Goal: Information Seeking & Learning: Learn about a topic

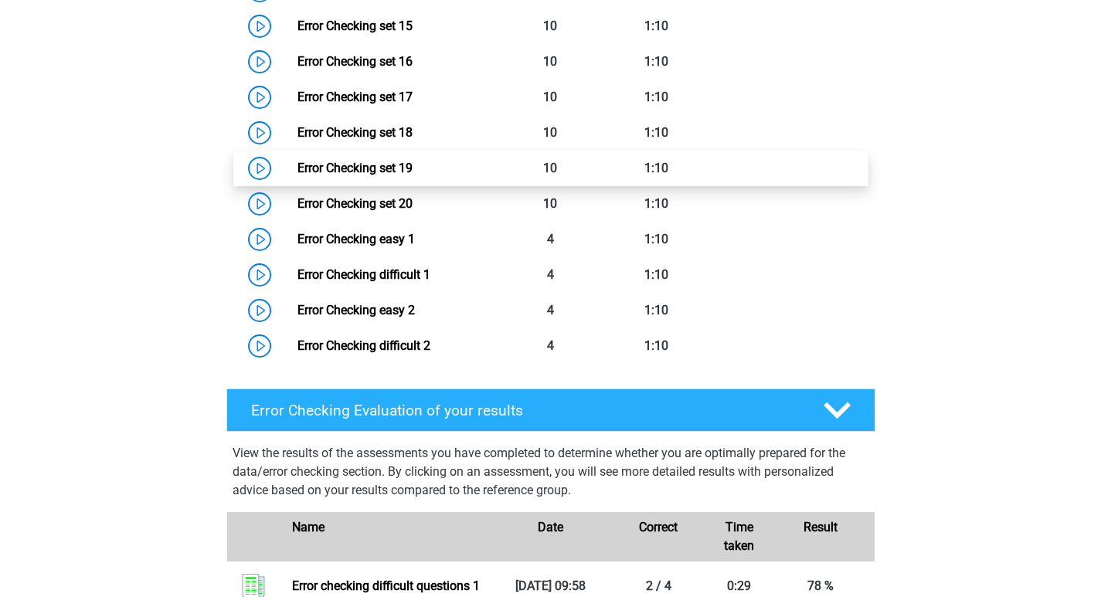
scroll to position [1622, 0]
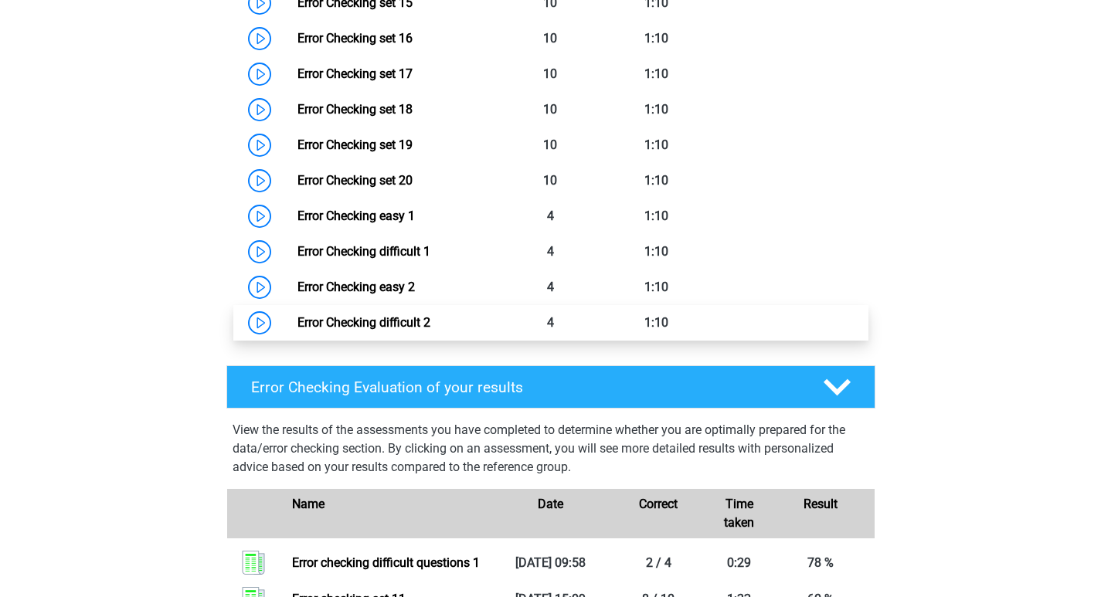
click at [414, 326] on link "Error Checking difficult 2" at bounding box center [363, 322] width 133 height 15
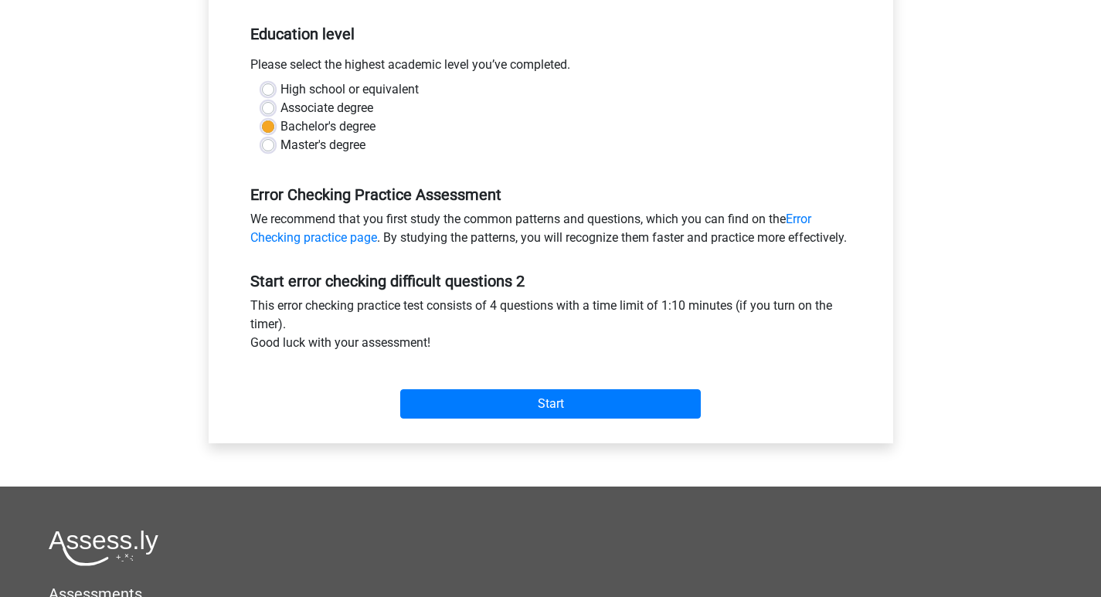
scroll to position [309, 0]
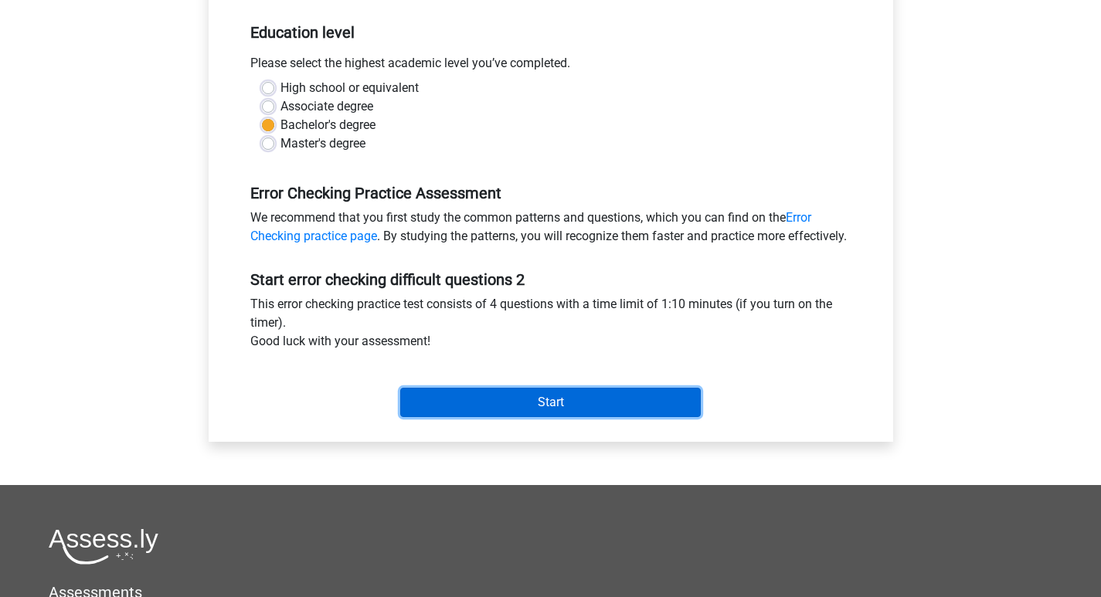
click at [550, 417] on input "Start" at bounding box center [550, 402] width 301 height 29
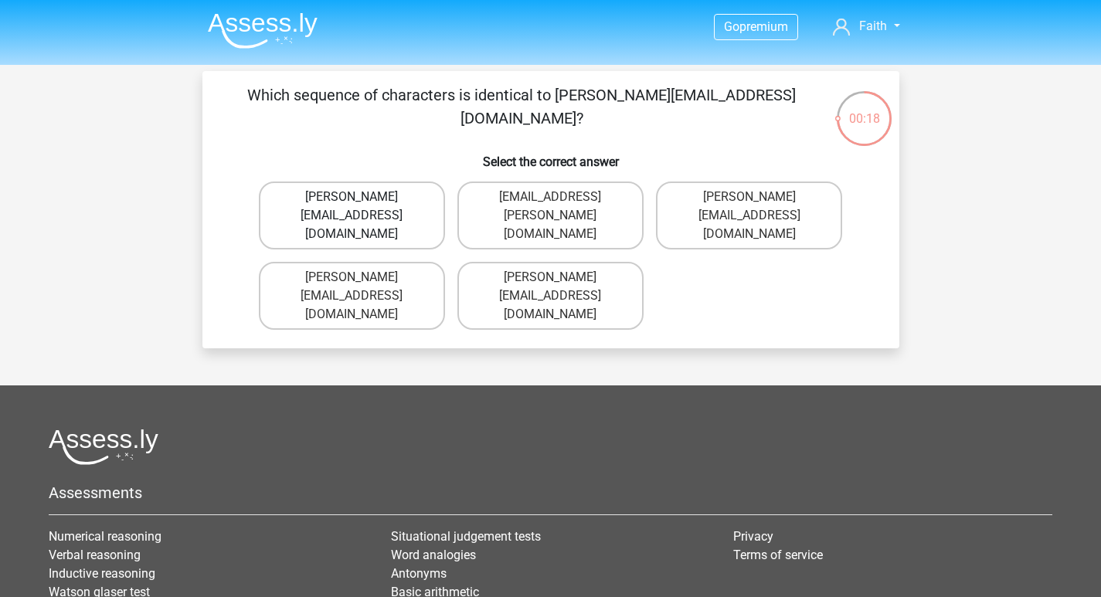
click at [372, 218] on label "[PERSON_NAME][EMAIL_ADDRESS][DOMAIN_NAME]" at bounding box center [352, 216] width 186 height 68
click at [362, 207] on input "[PERSON_NAME][EMAIL_ADDRESS][DOMAIN_NAME]" at bounding box center [357, 202] width 10 height 10
radio input "true"
click at [406, 263] on label "[EMAIL_ADDRESS][PERSON_NAME][DOMAIN_NAME]" at bounding box center [352, 296] width 186 height 68
click at [362, 277] on input "Theo+Sadler@Gmail.uk.com" at bounding box center [357, 282] width 10 height 10
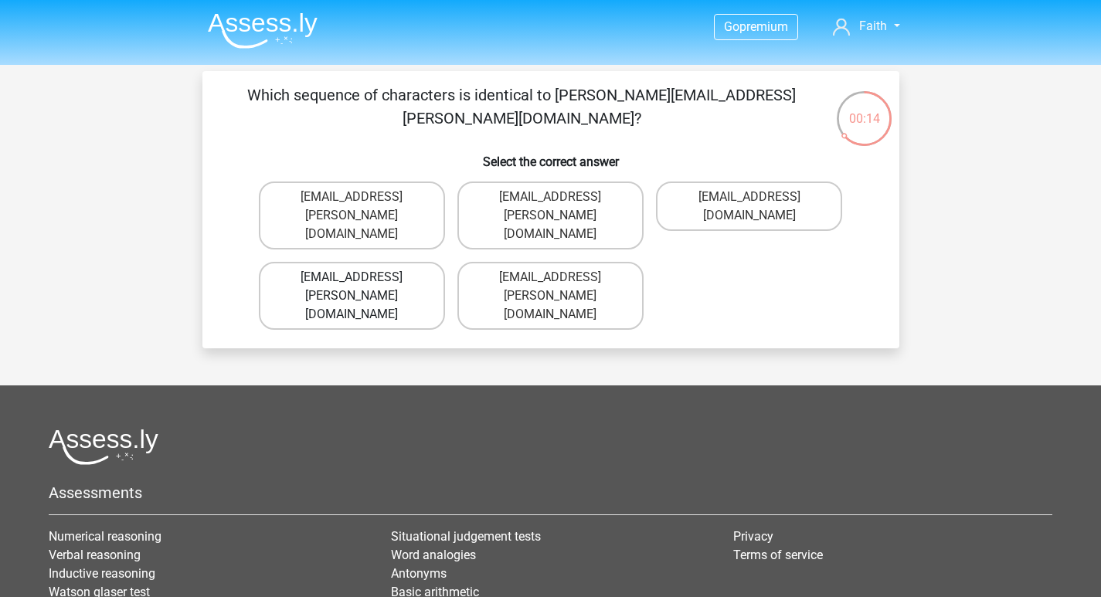
radio input "true"
click at [403, 262] on label "Michael_Meade@joymail.gr" at bounding box center [352, 296] width 186 height 68
click at [362, 277] on input "Michael_Meade@joymail.gr" at bounding box center [357, 282] width 10 height 10
radio input "true"
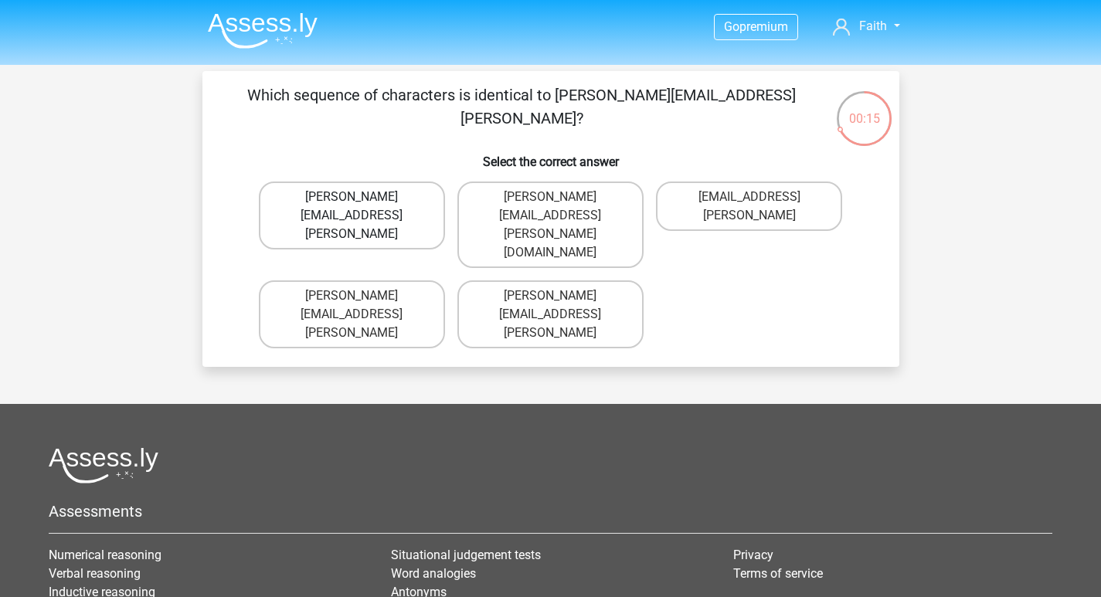
click at [395, 197] on label "Arthur.Bradly@mailme.coo" at bounding box center [352, 216] width 186 height 68
click at [362, 197] on input "Arthur.Bradly@mailme.coo" at bounding box center [357, 202] width 10 height 10
radio input "true"
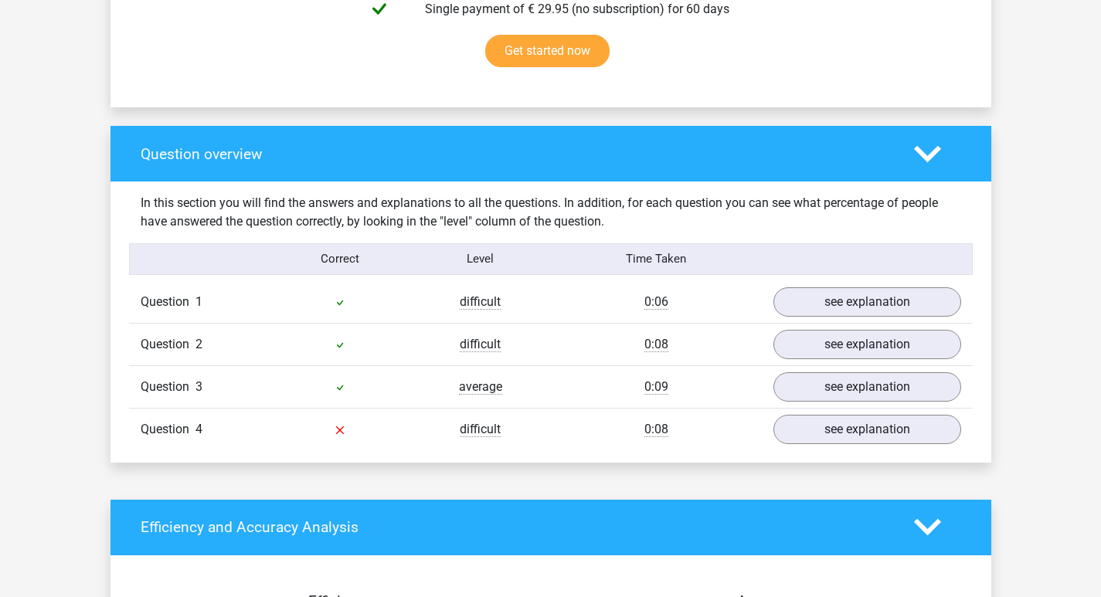
scroll to position [1082, 0]
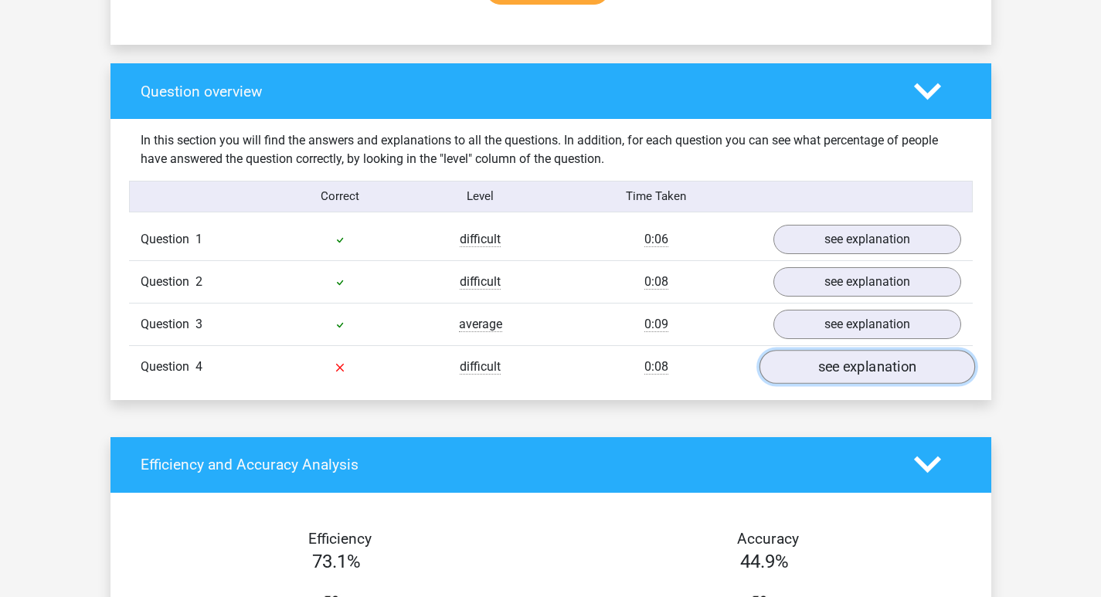
click at [898, 372] on link "see explanation" at bounding box center [867, 367] width 216 height 34
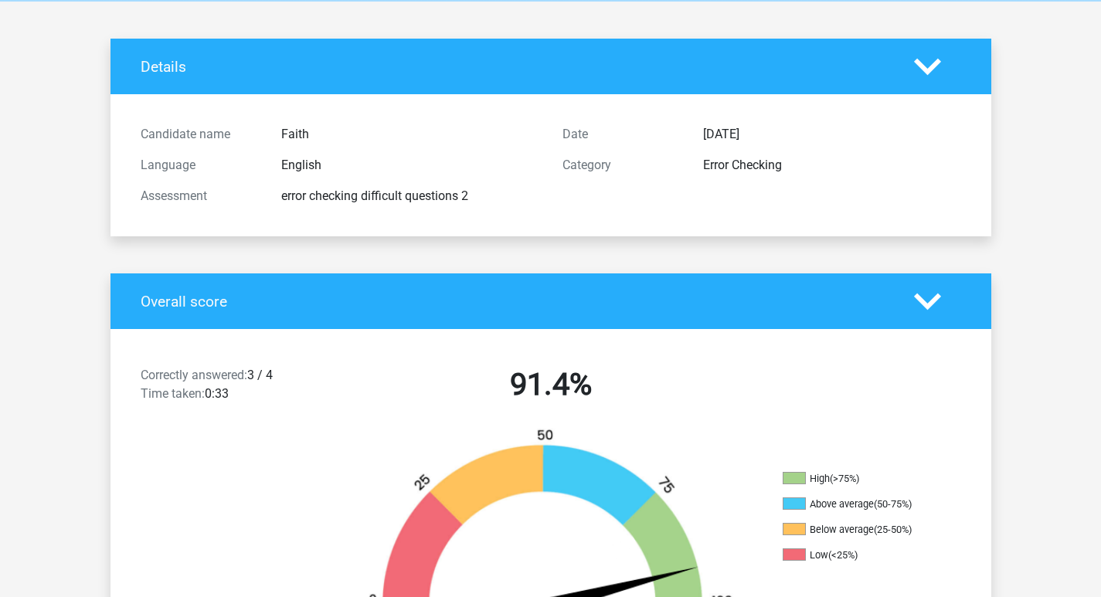
scroll to position [0, 0]
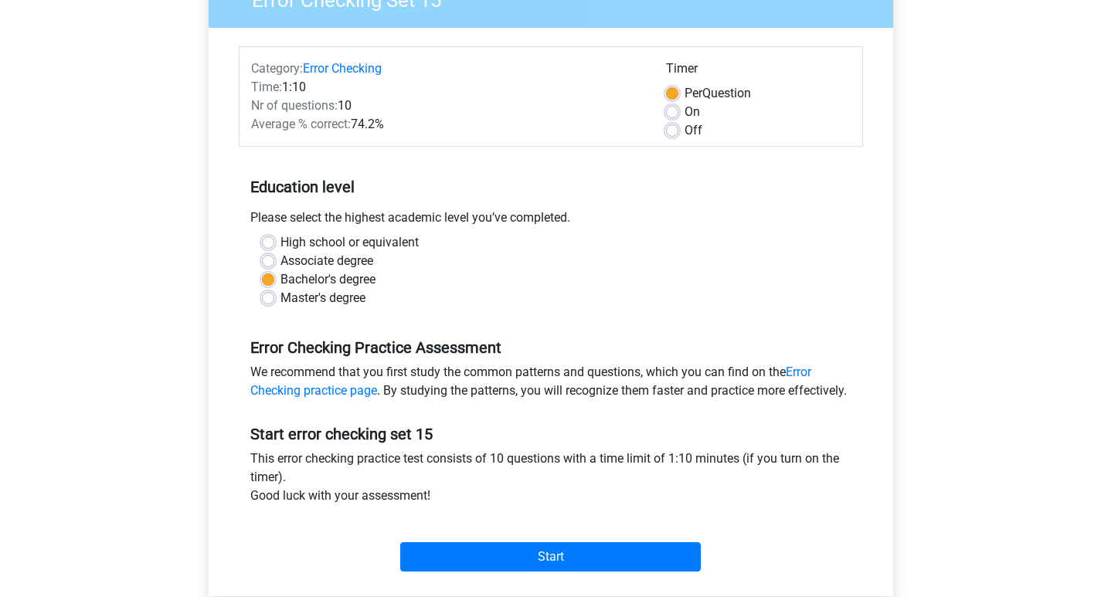
scroll to position [232, 0]
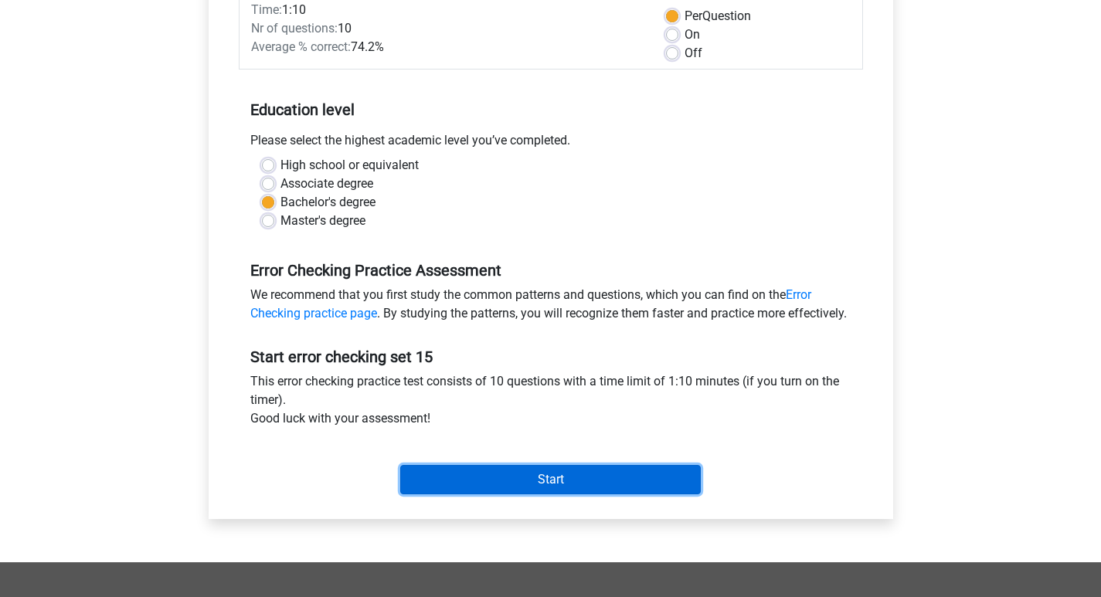
click at [602, 494] on input "Start" at bounding box center [550, 479] width 301 height 29
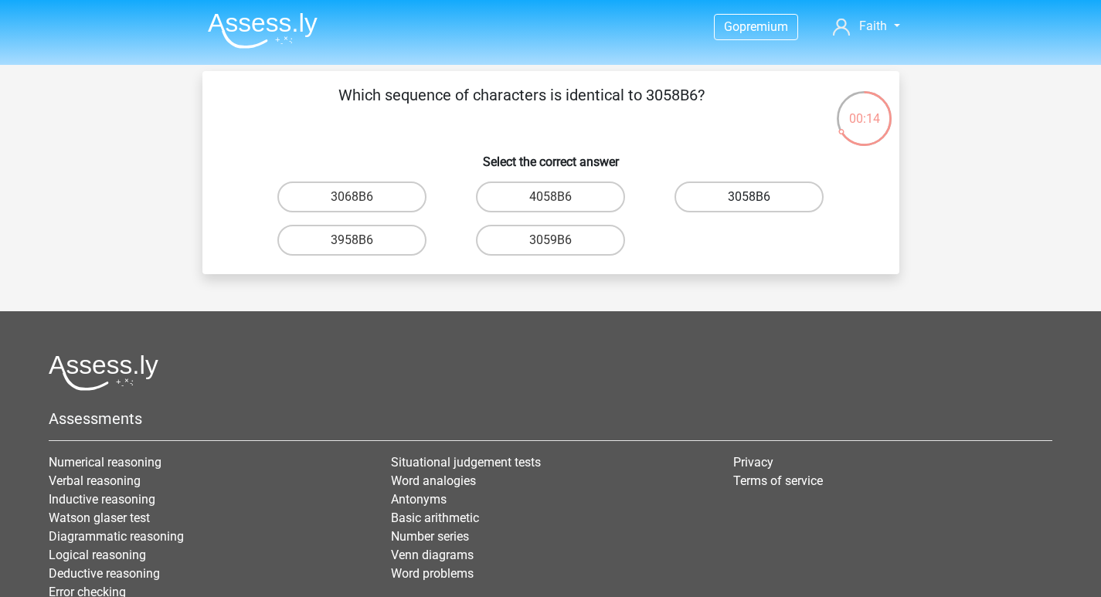
click at [776, 192] on label "3058B6" at bounding box center [748, 197] width 149 height 31
click at [759, 197] on input "3058B6" at bounding box center [754, 202] width 10 height 10
radio input "true"
click at [370, 202] on label "NjGU8B" at bounding box center [351, 197] width 149 height 31
click at [362, 202] on input "NjGU8B" at bounding box center [357, 202] width 10 height 10
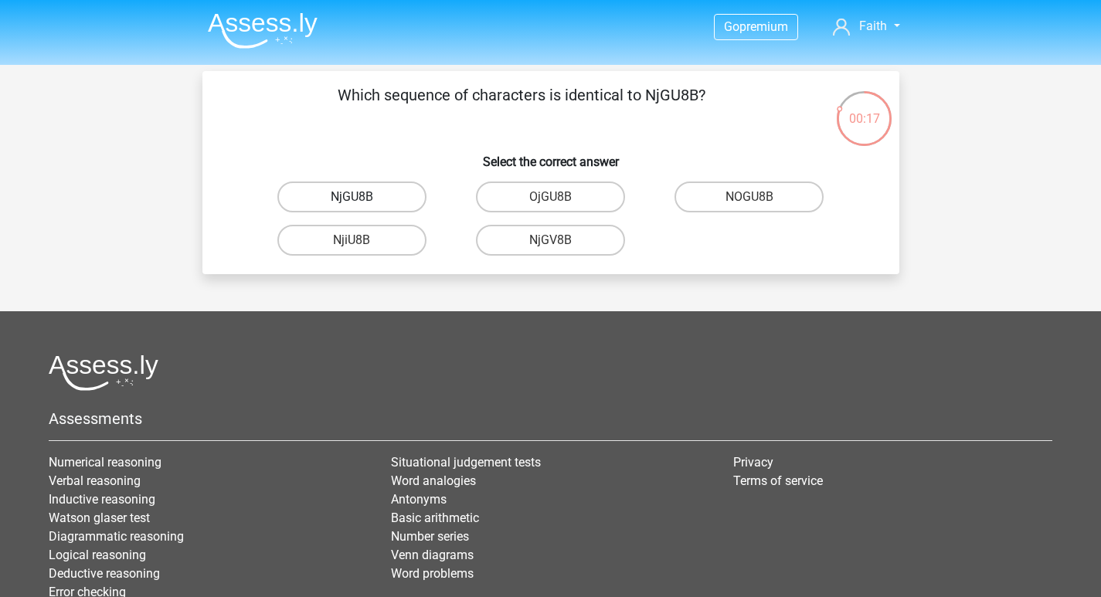
radio input "true"
click at [576, 200] on label "8I9006" at bounding box center [550, 197] width 149 height 31
click at [560, 200] on input "8I9006" at bounding box center [555, 202] width 10 height 10
radio input "true"
click at [551, 203] on input "0AJ606" at bounding box center [555, 202] width 10 height 10
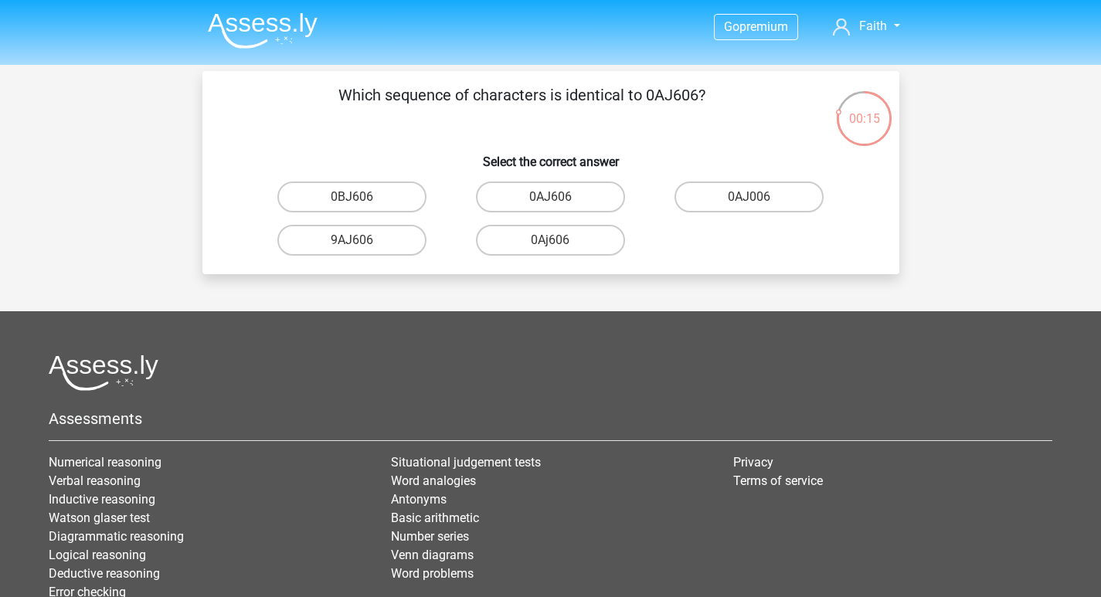
radio input "true"
click at [567, 198] on label "60DAVW" at bounding box center [550, 197] width 149 height 31
click at [560, 198] on input "60DAVW" at bounding box center [555, 202] width 10 height 10
radio input "true"
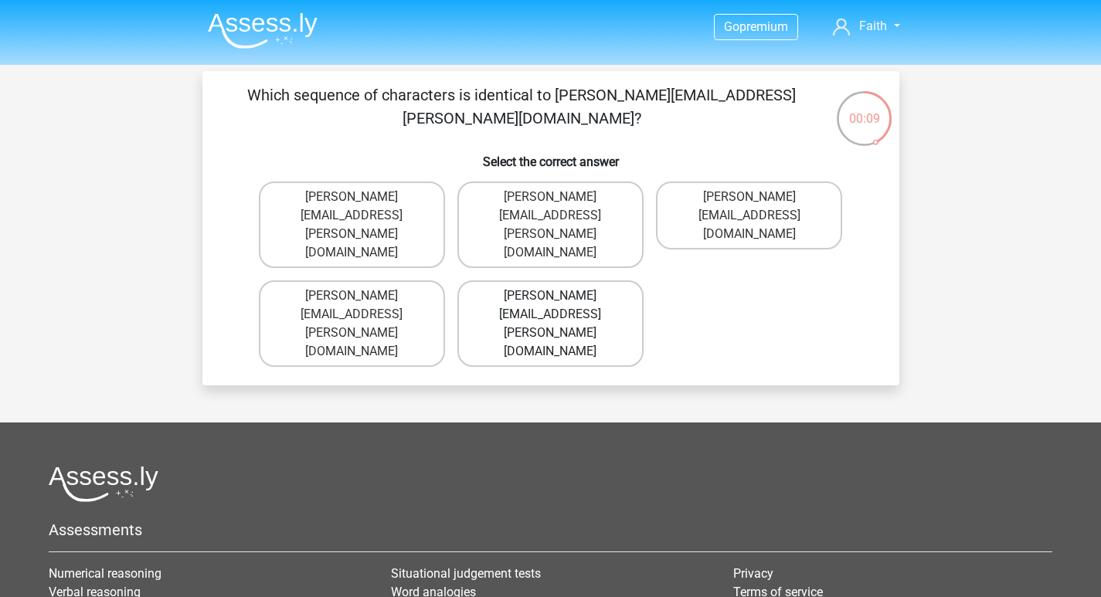
click at [610, 280] on label "Theodore+Grant@g-mail.gr" at bounding box center [550, 323] width 186 height 87
click at [560, 296] on input "Theodore+Grant@g-mail.gr" at bounding box center [555, 301] width 10 height 10
radio input "true"
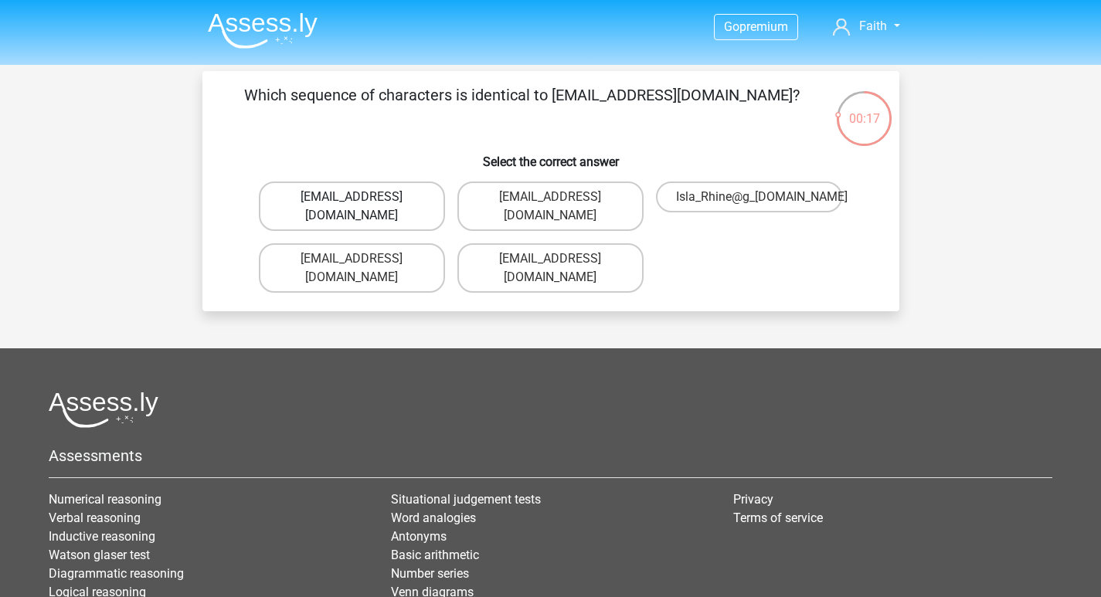
click at [403, 204] on label "Isla_Rhine@g-mail.com.co" at bounding box center [352, 206] width 186 height 49
click at [362, 204] on input "Isla_Rhine@g-mail.com.co" at bounding box center [357, 202] width 10 height 10
radio input "true"
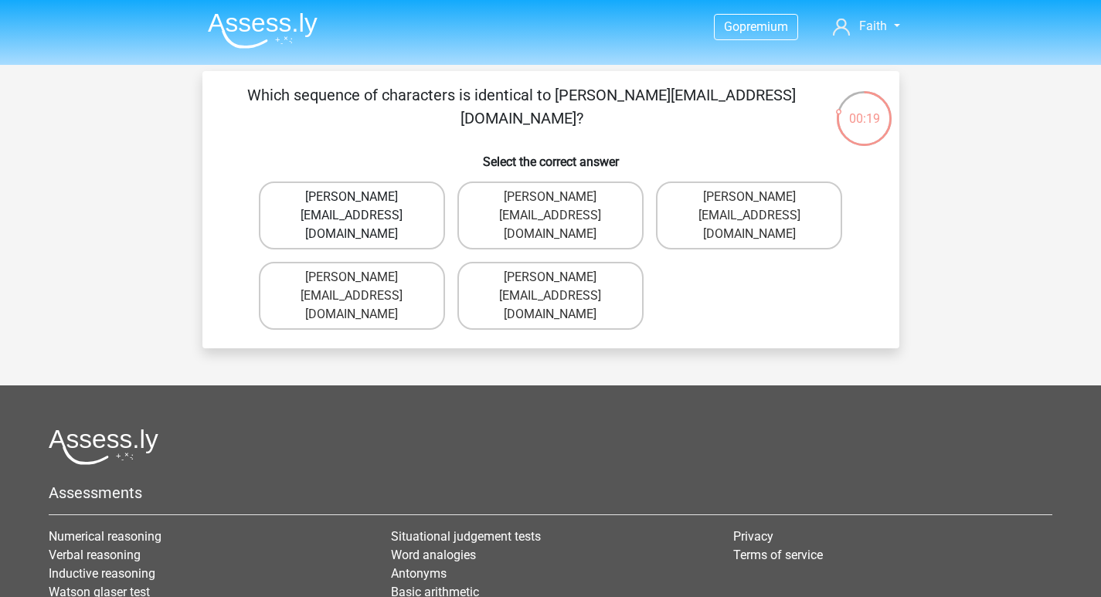
click at [401, 195] on label "Jeka-Clay@joymail.gl" at bounding box center [352, 216] width 186 height 68
click at [362, 197] on input "Jeka-Clay@joymail.gl" at bounding box center [357, 202] width 10 height 10
radio input "true"
click at [410, 202] on label "Theo.Clark@hotmale.coo" at bounding box center [352, 206] width 186 height 49
click at [362, 202] on input "Theo.Clark@hotmale.coo" at bounding box center [357, 202] width 10 height 10
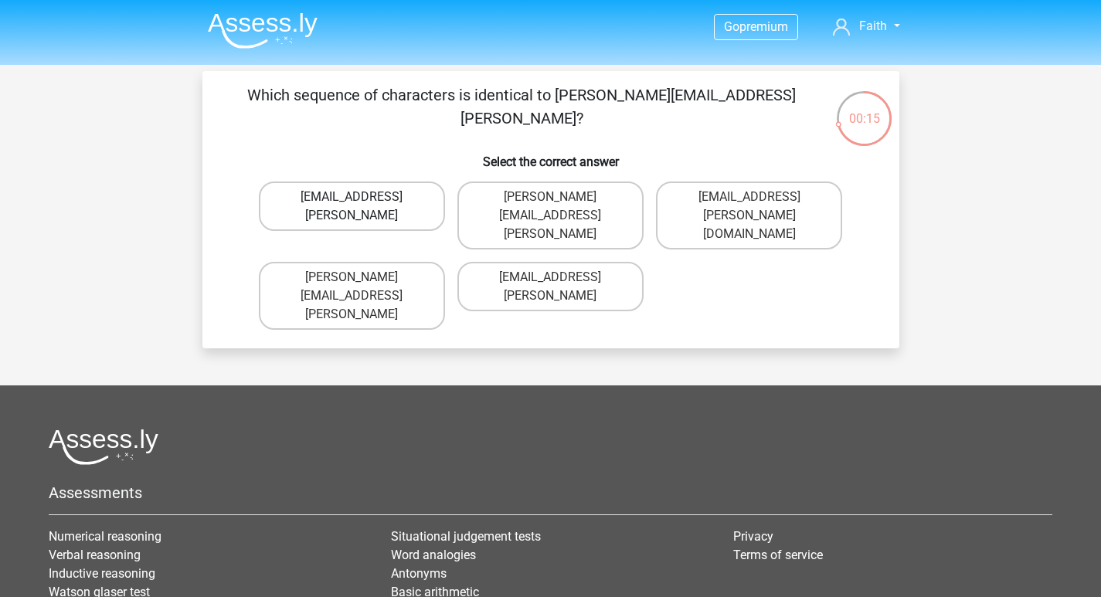
radio input "true"
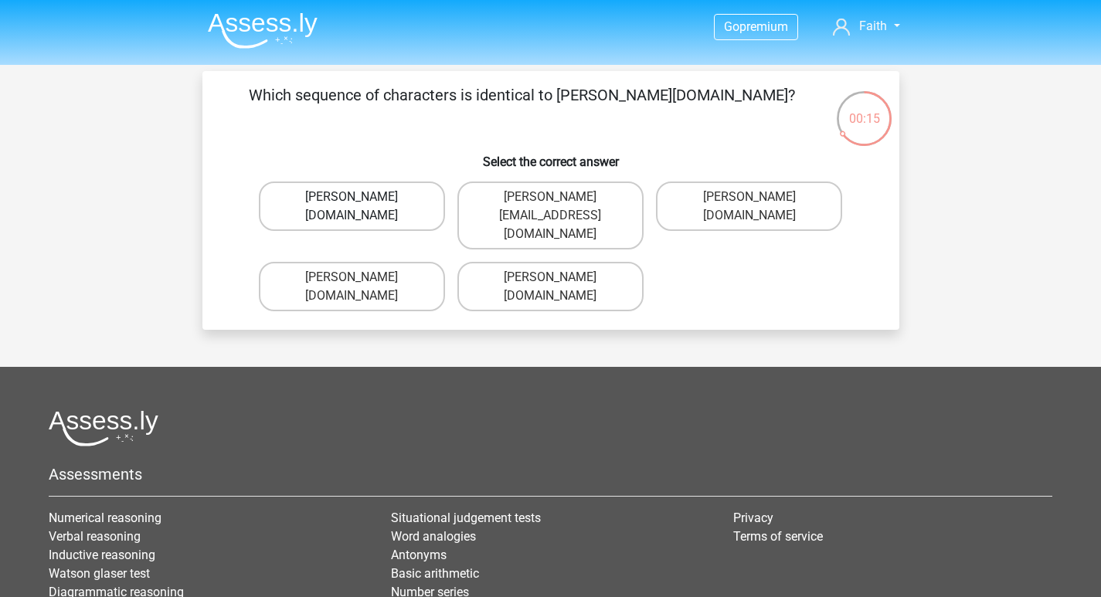
click at [412, 213] on label "David-Chamberlain@g_mail.uk.co" at bounding box center [352, 206] width 186 height 49
click at [362, 207] on input "David-Chamberlain@g_mail.uk.co" at bounding box center [357, 202] width 10 height 10
radio input "true"
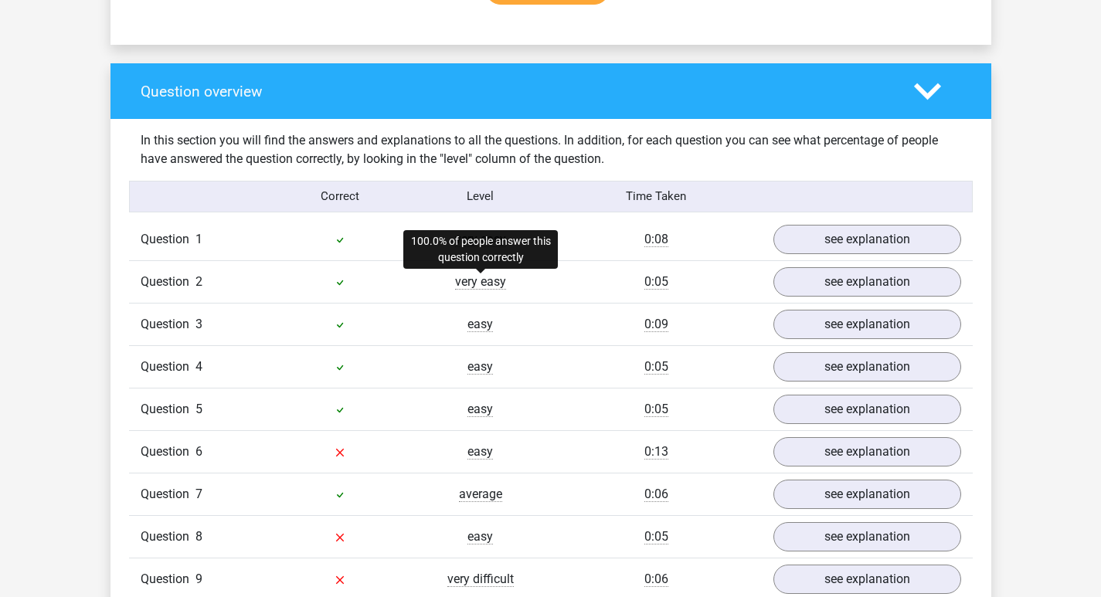
scroll to position [1236, 0]
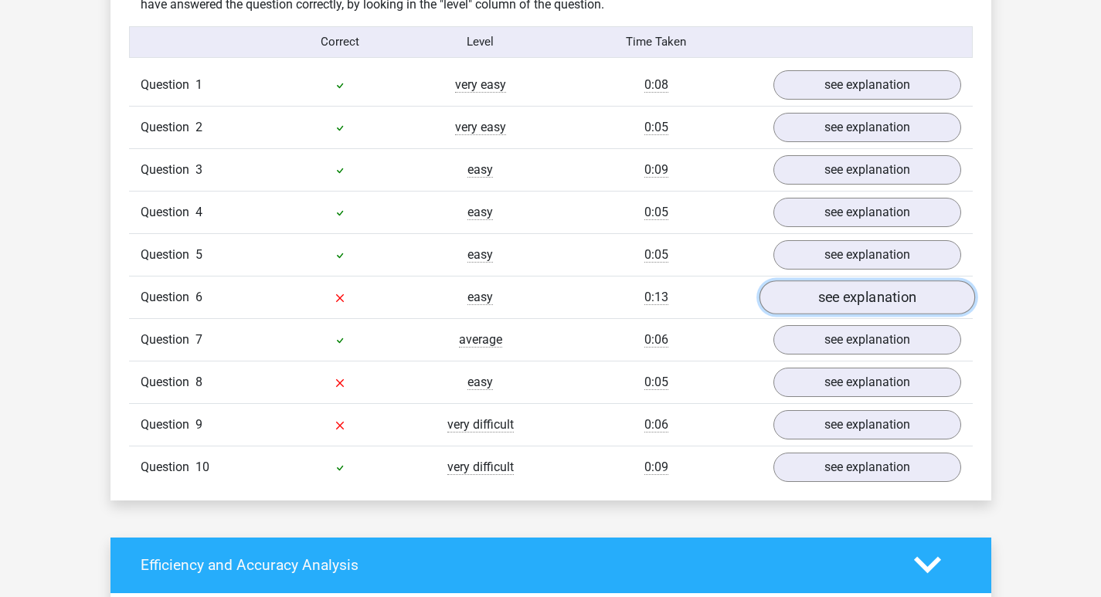
click at [871, 303] on link "see explanation" at bounding box center [867, 297] width 216 height 34
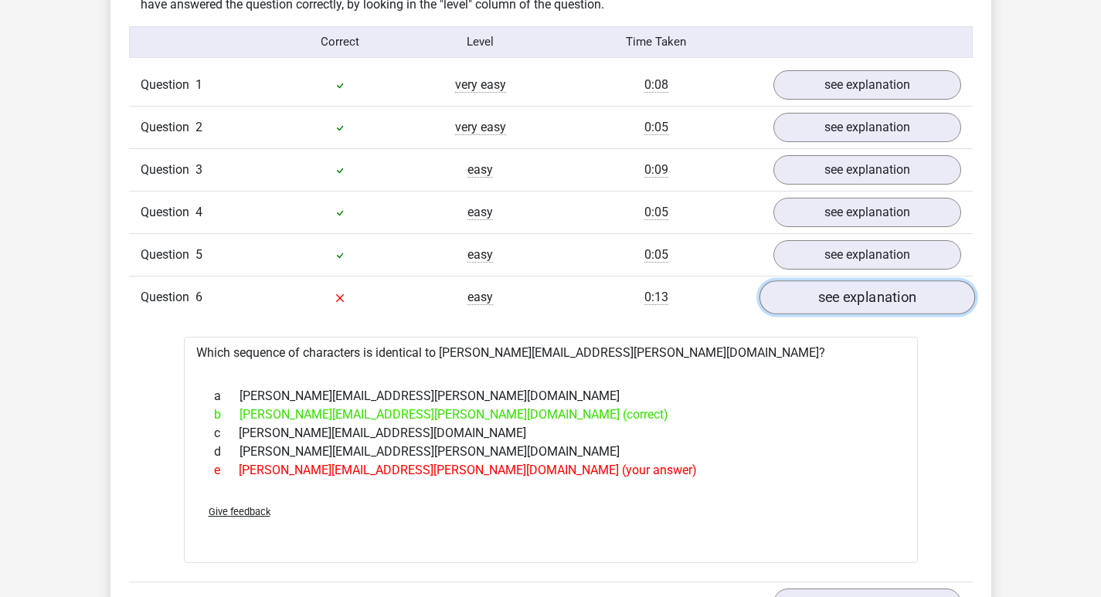
click at [857, 297] on link "see explanation" at bounding box center [867, 297] width 216 height 34
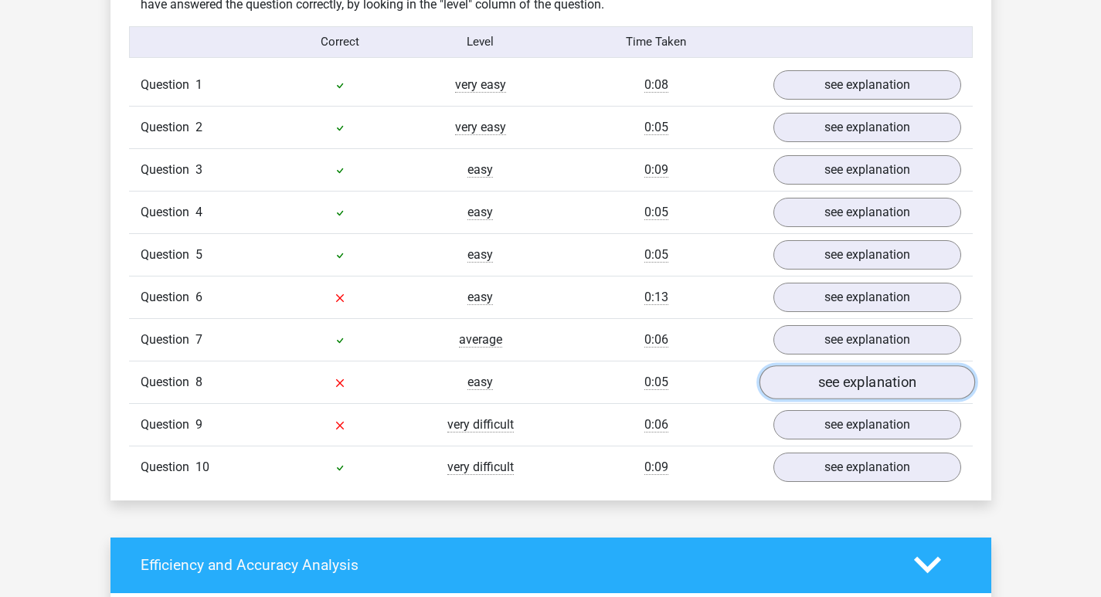
click at [875, 379] on link "see explanation" at bounding box center [867, 382] width 216 height 34
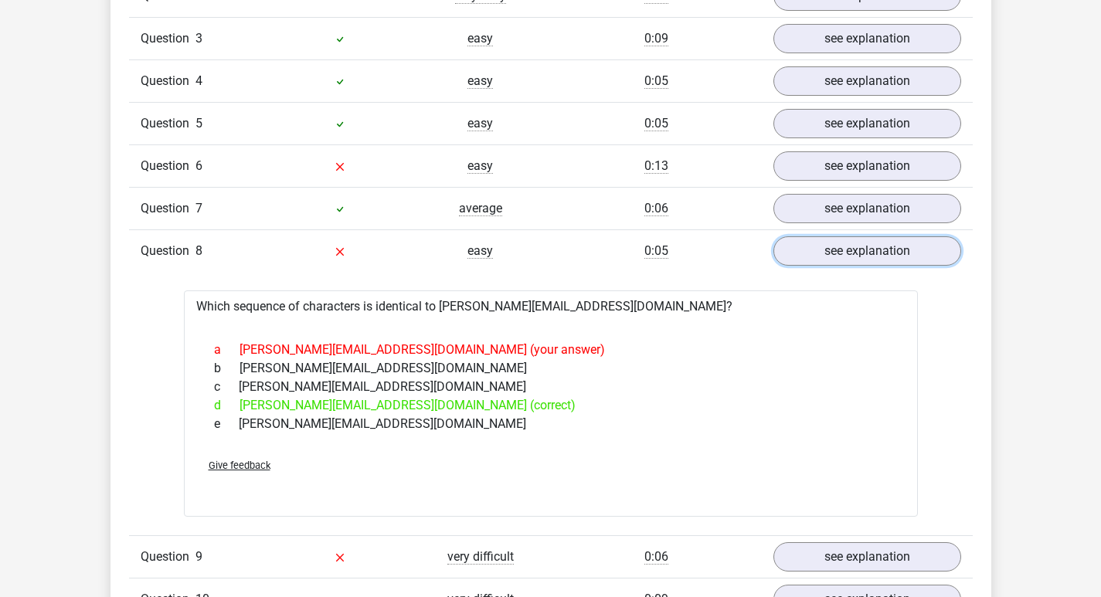
scroll to position [1391, 0]
